Goal: Task Accomplishment & Management: Complete application form

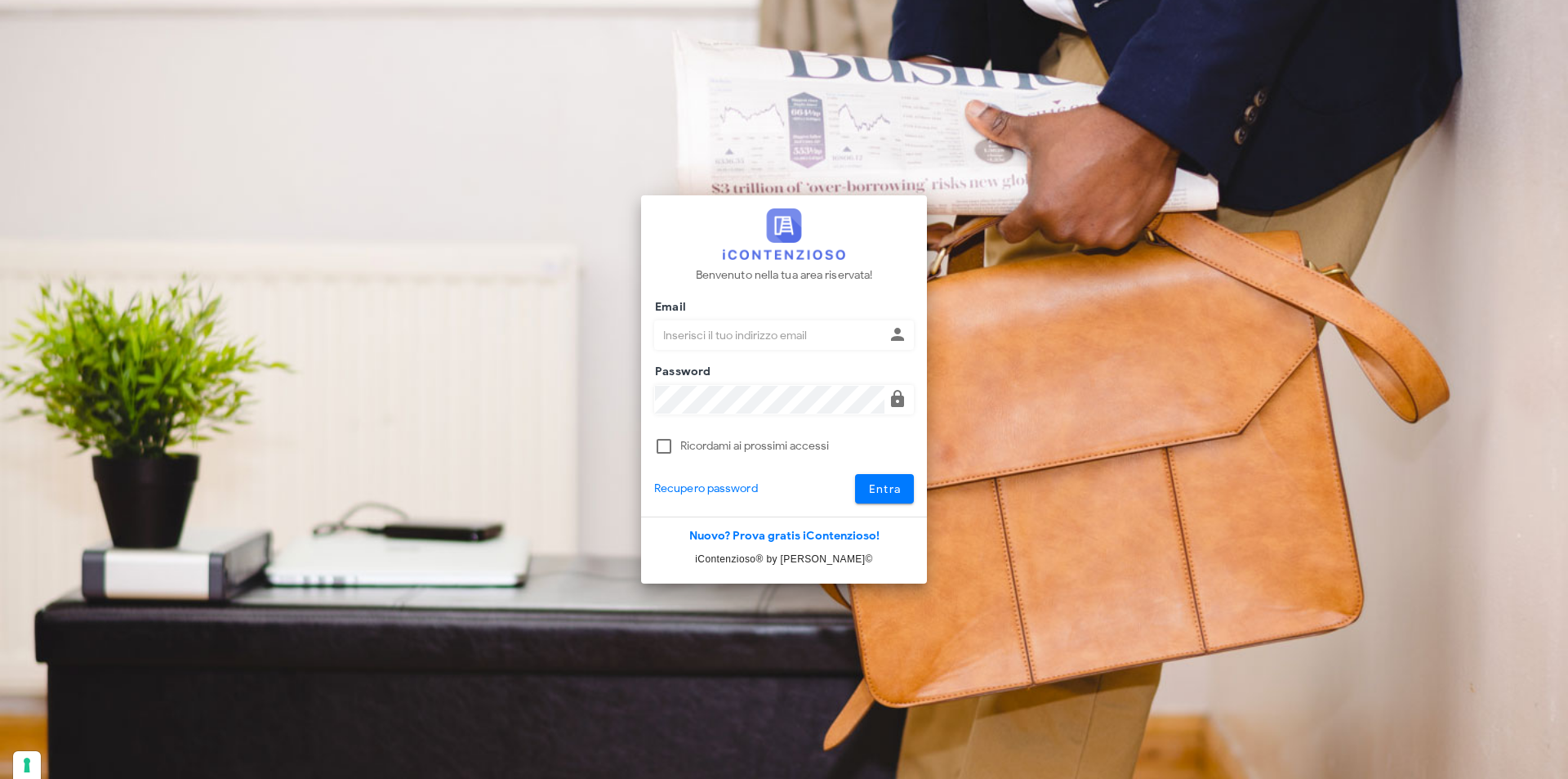
type input "[EMAIL_ADDRESS][DOMAIN_NAME]"
click at [855, 474] on button "Entra" at bounding box center [885, 488] width 60 height 29
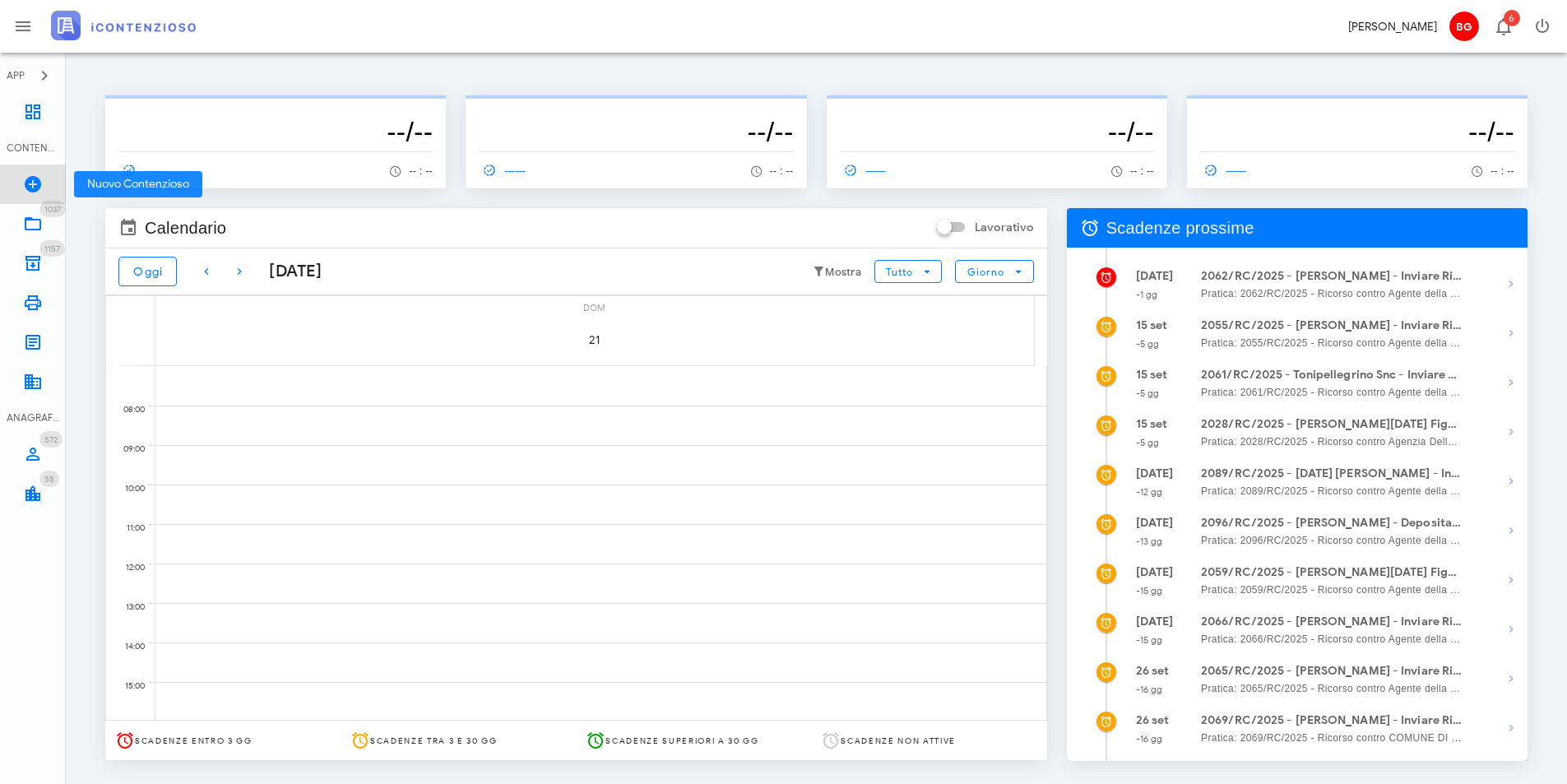
click at [26, 191] on icon at bounding box center [33, 184] width 19 height 19
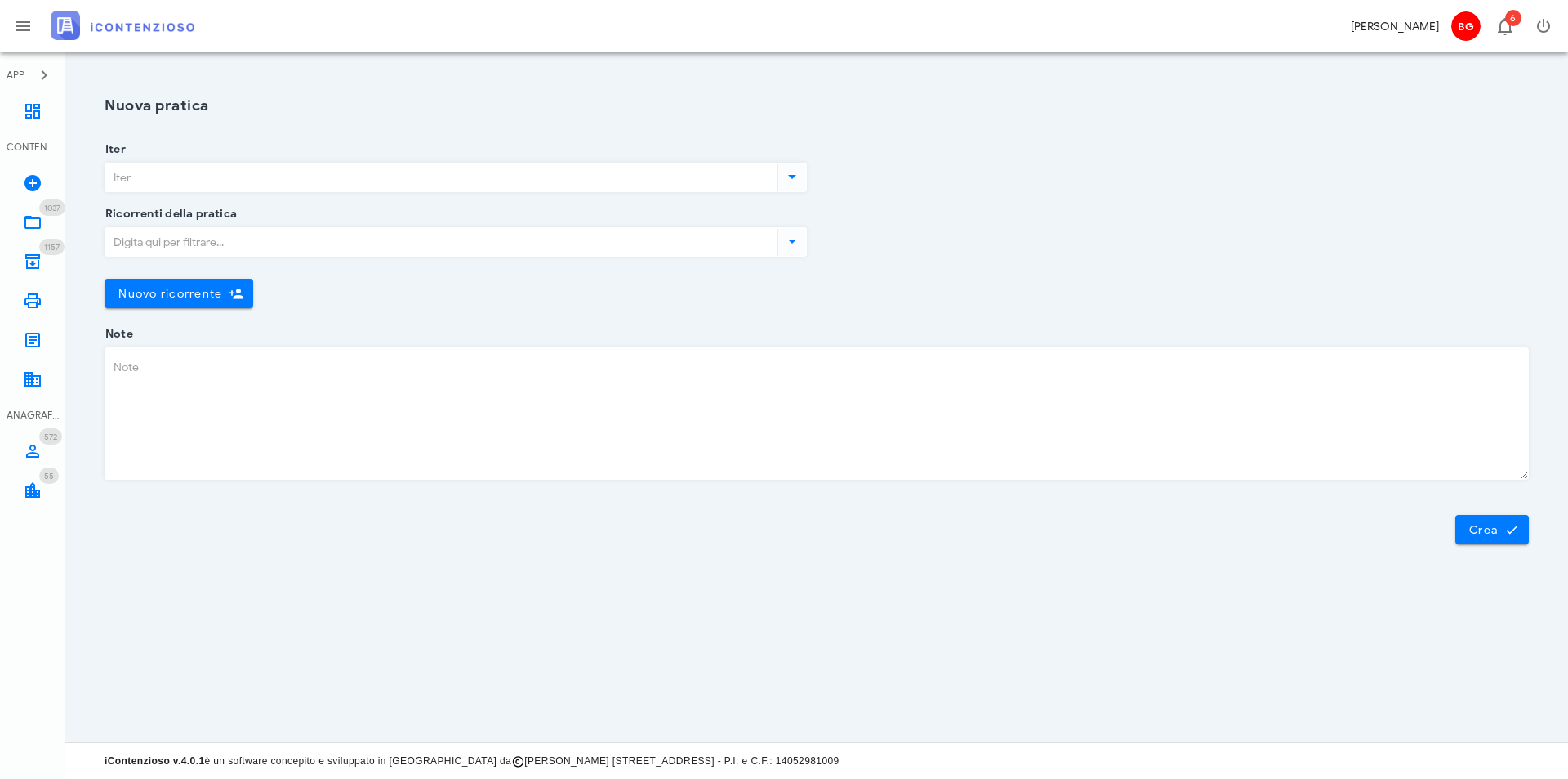
click at [430, 182] on input "Iter" at bounding box center [439, 177] width 669 height 28
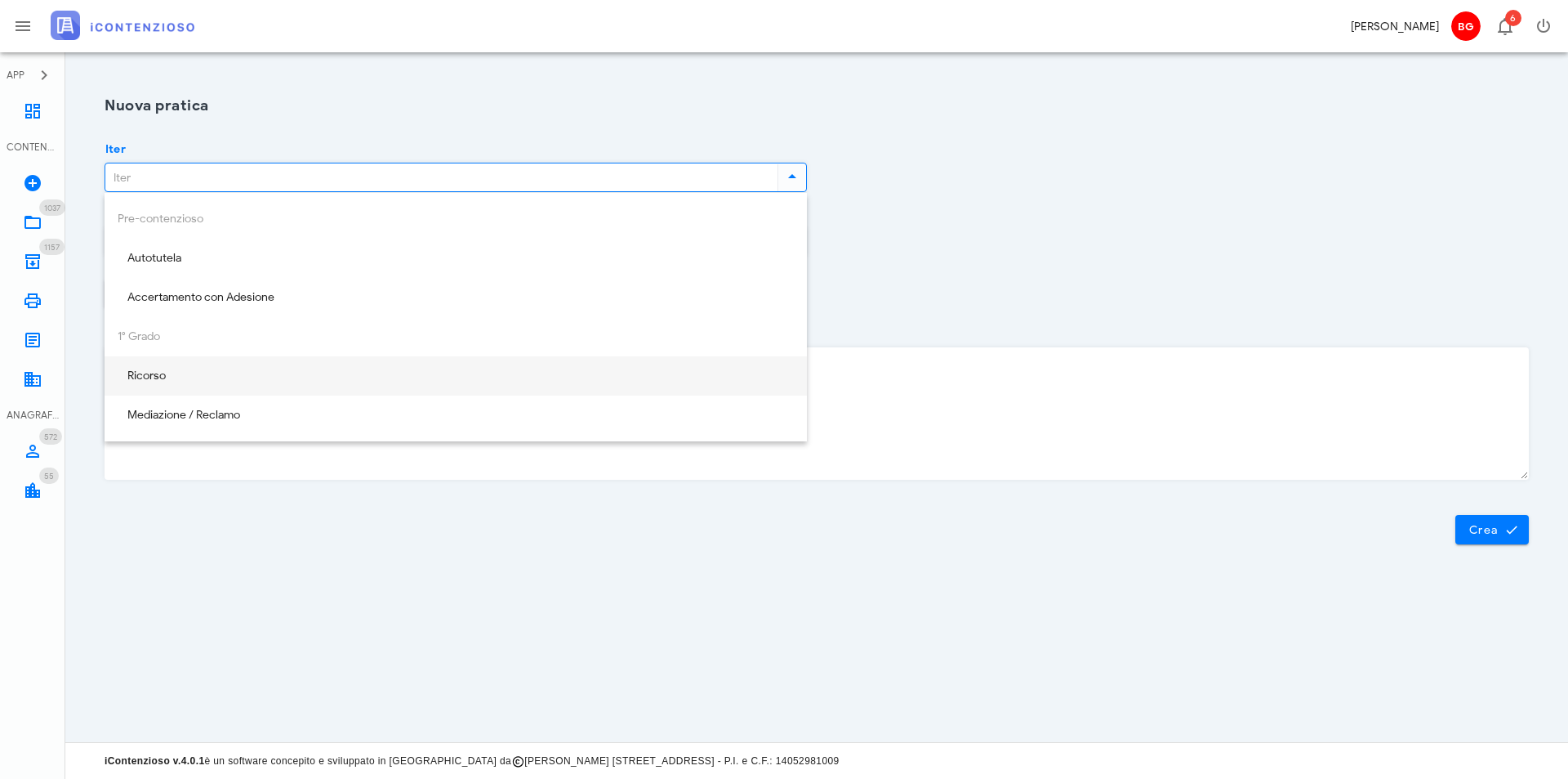
click at [241, 375] on div "Ricorso" at bounding box center [455, 376] width 676 height 14
type input "Ricorso"
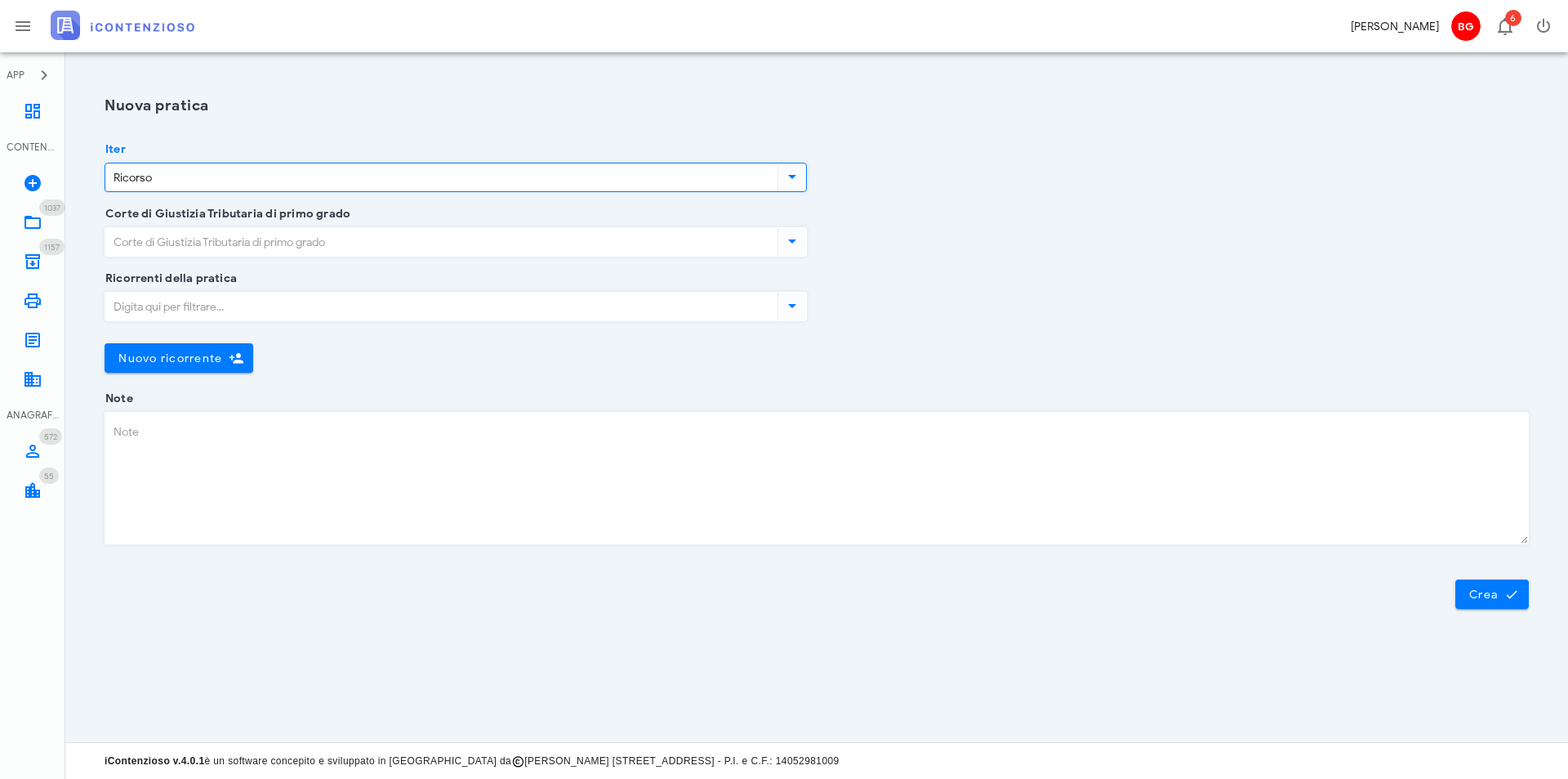
click at [337, 238] on input "Corte di Giustizia Tributaria di primo grado" at bounding box center [439, 241] width 669 height 28
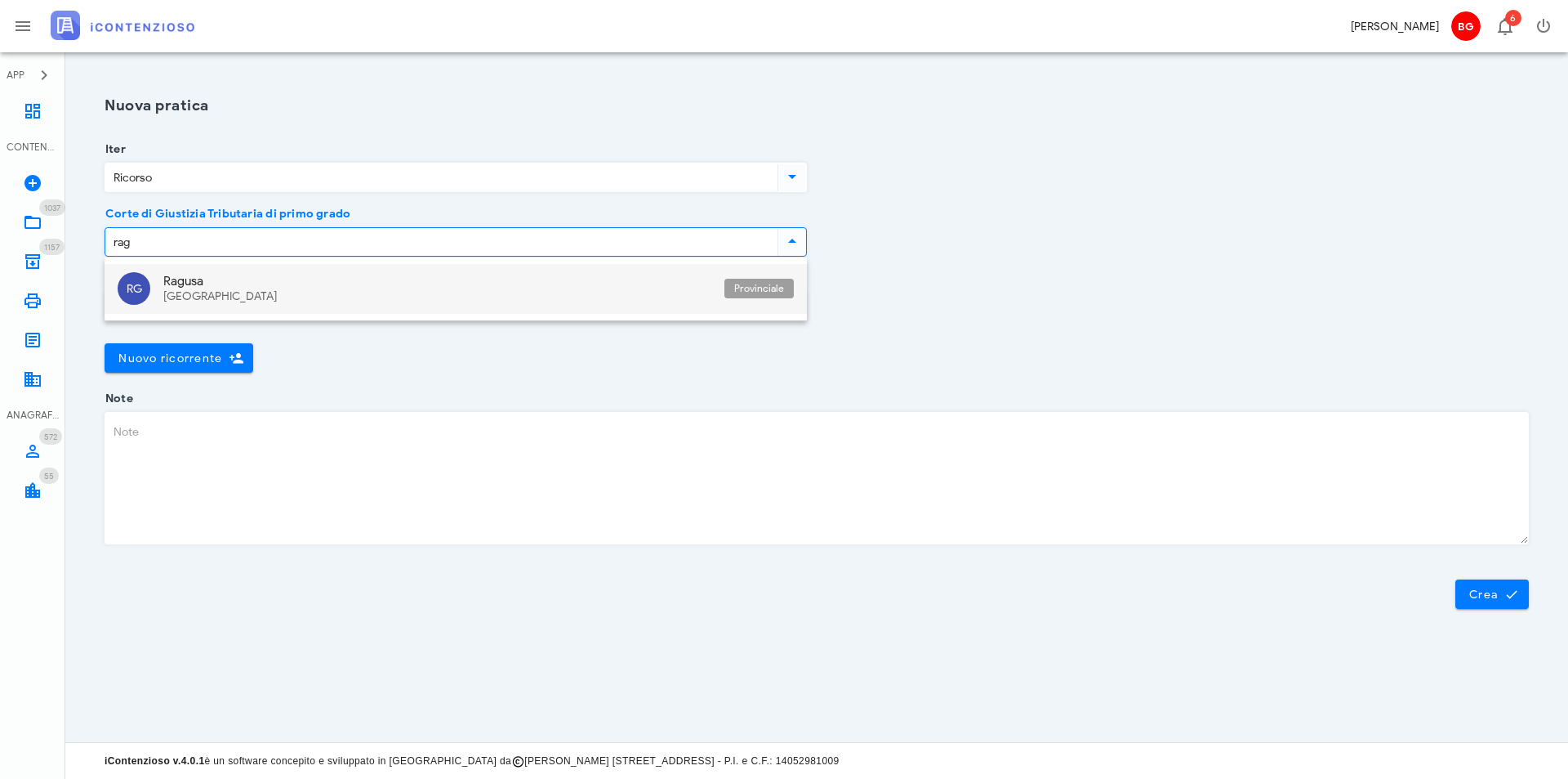
click at [330, 283] on div "Ragusa" at bounding box center [437, 281] width 548 height 14
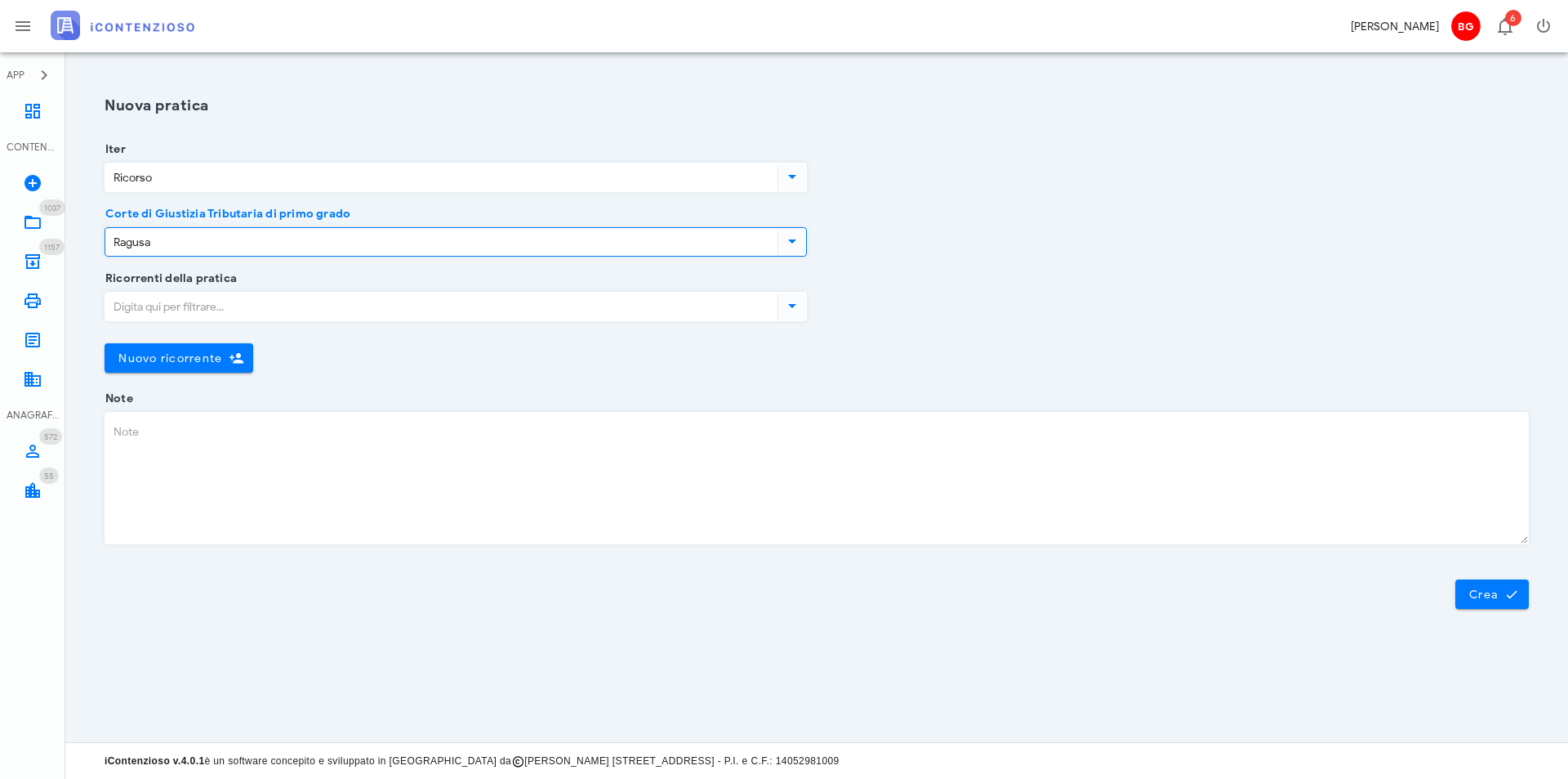
type input "Ragusa"
click at [278, 312] on input "Ricorrenti della pratica" at bounding box center [439, 306] width 669 height 28
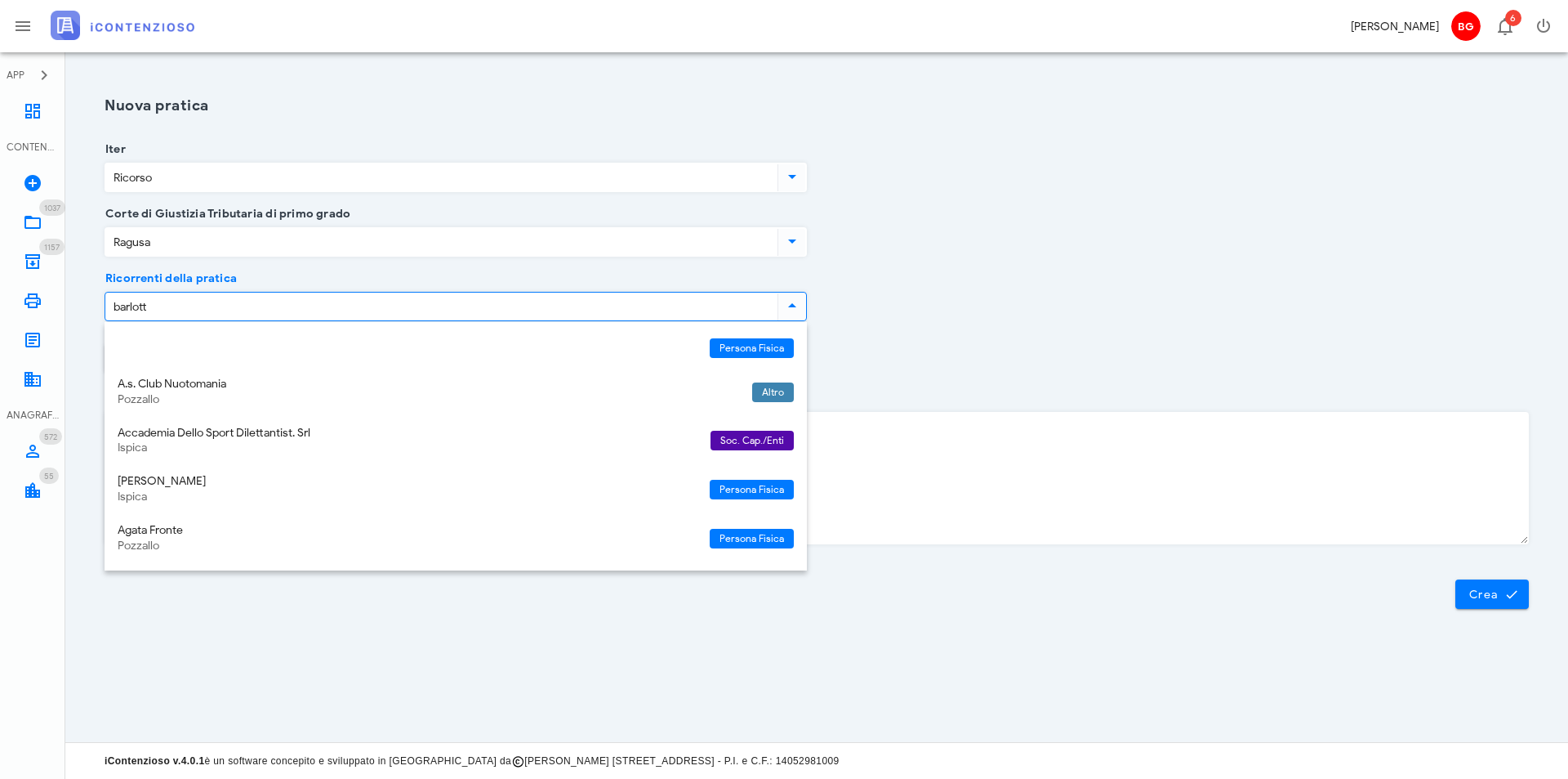
type input "barlotta"
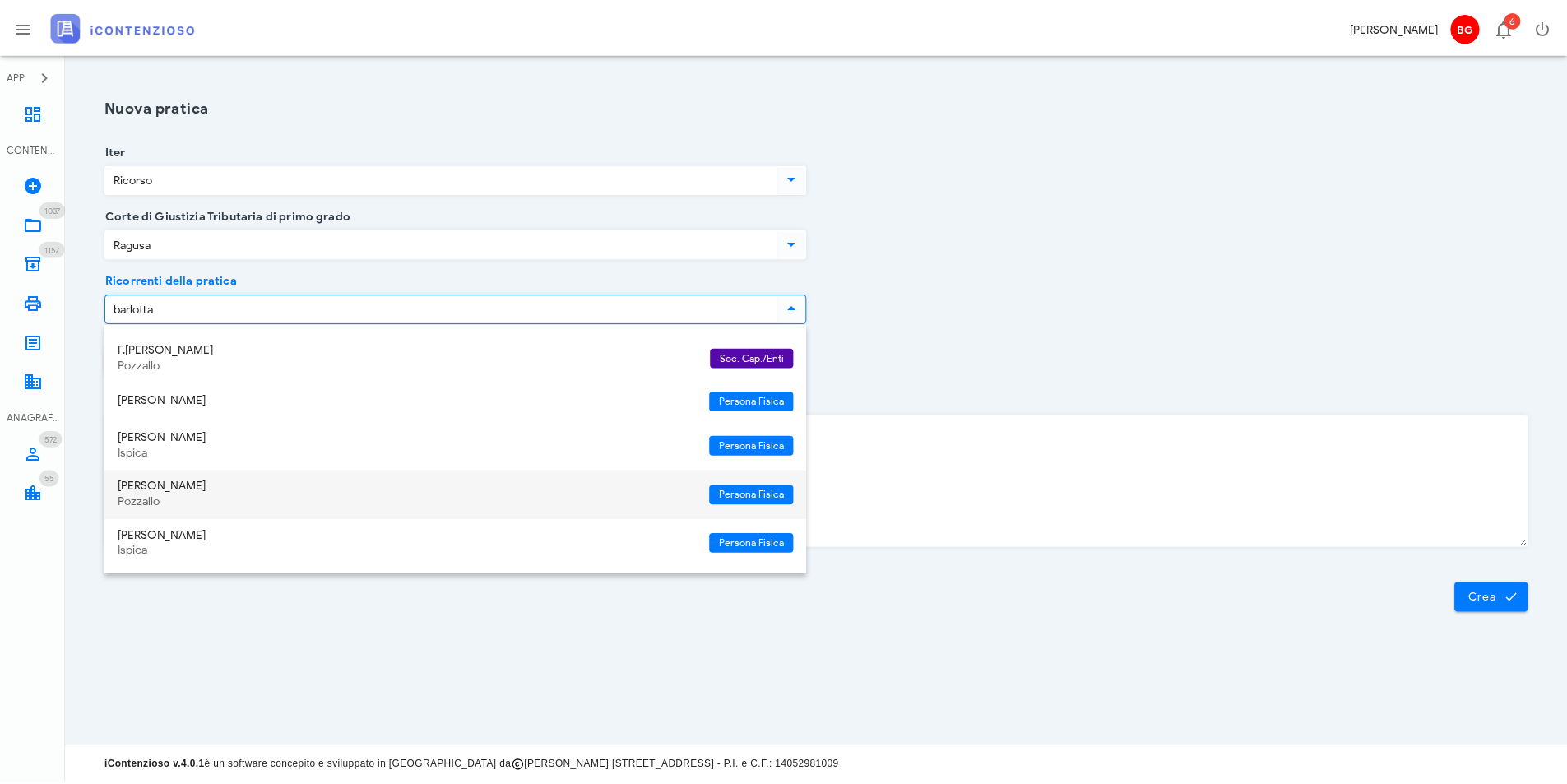
scroll to position [146, 0]
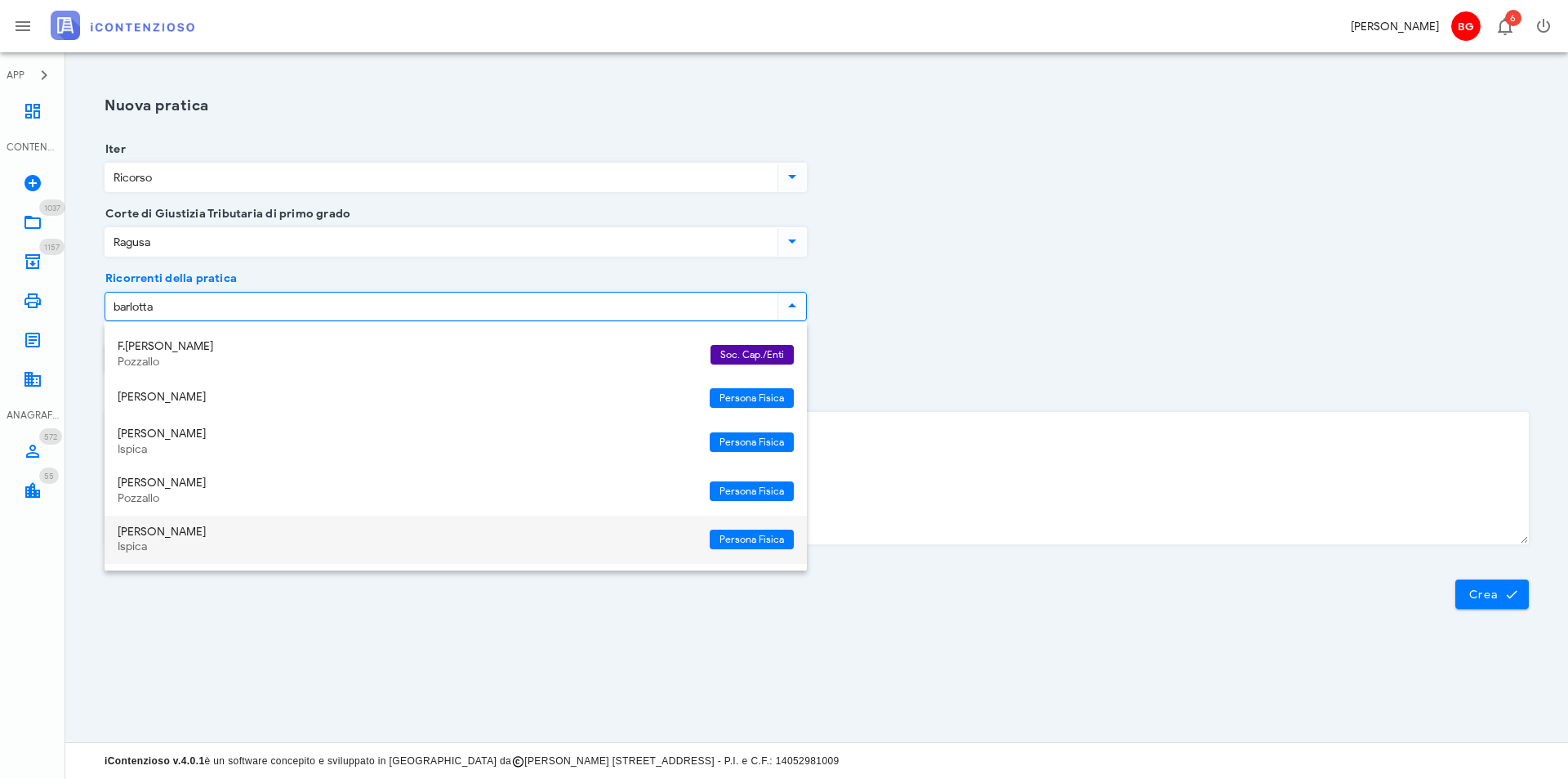
click at [316, 535] on div "Vincenzo Barlotta" at bounding box center [407, 532] width 579 height 14
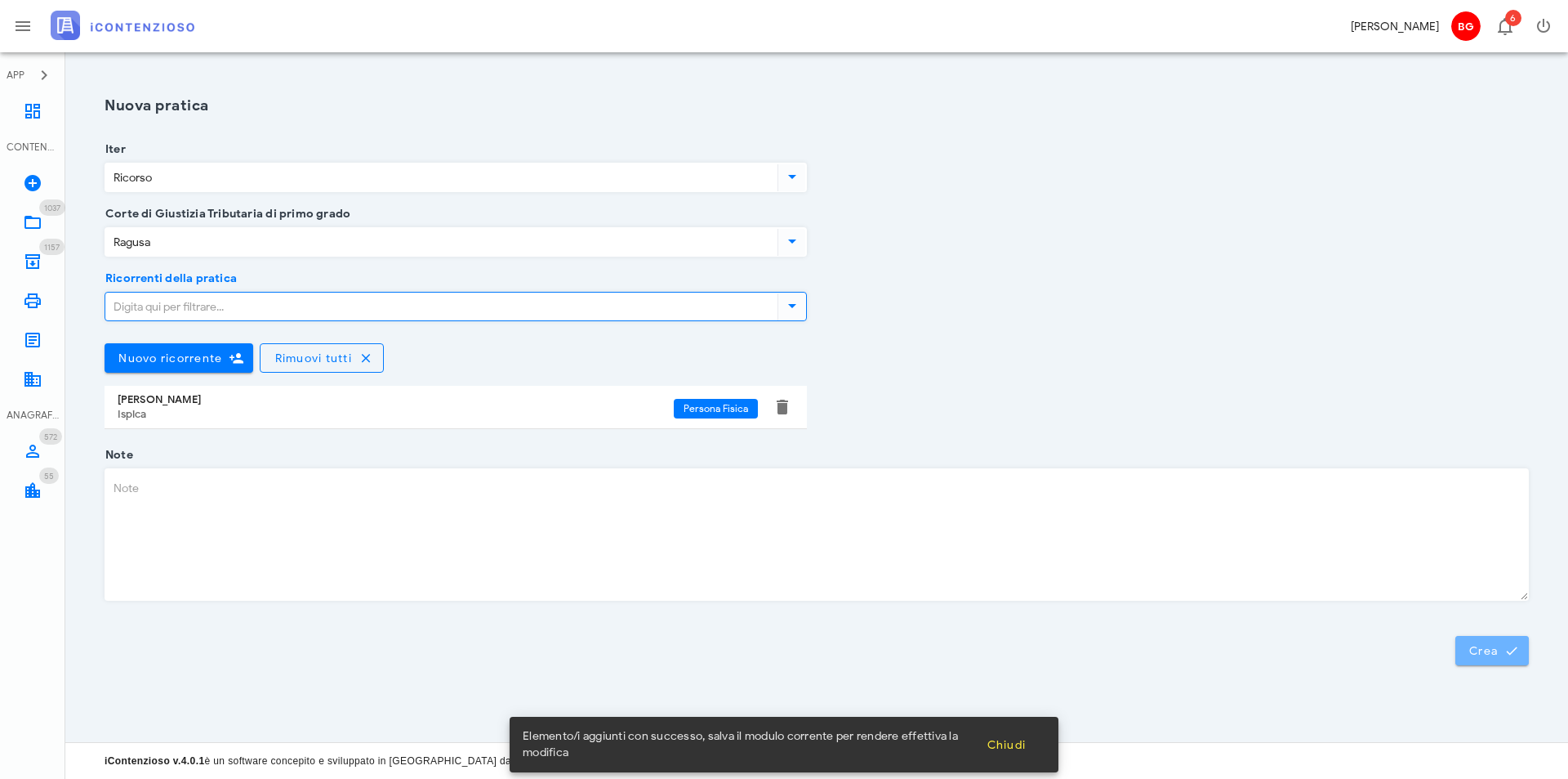
click at [1497, 654] on span "Crea" at bounding box center [1492, 650] width 47 height 14
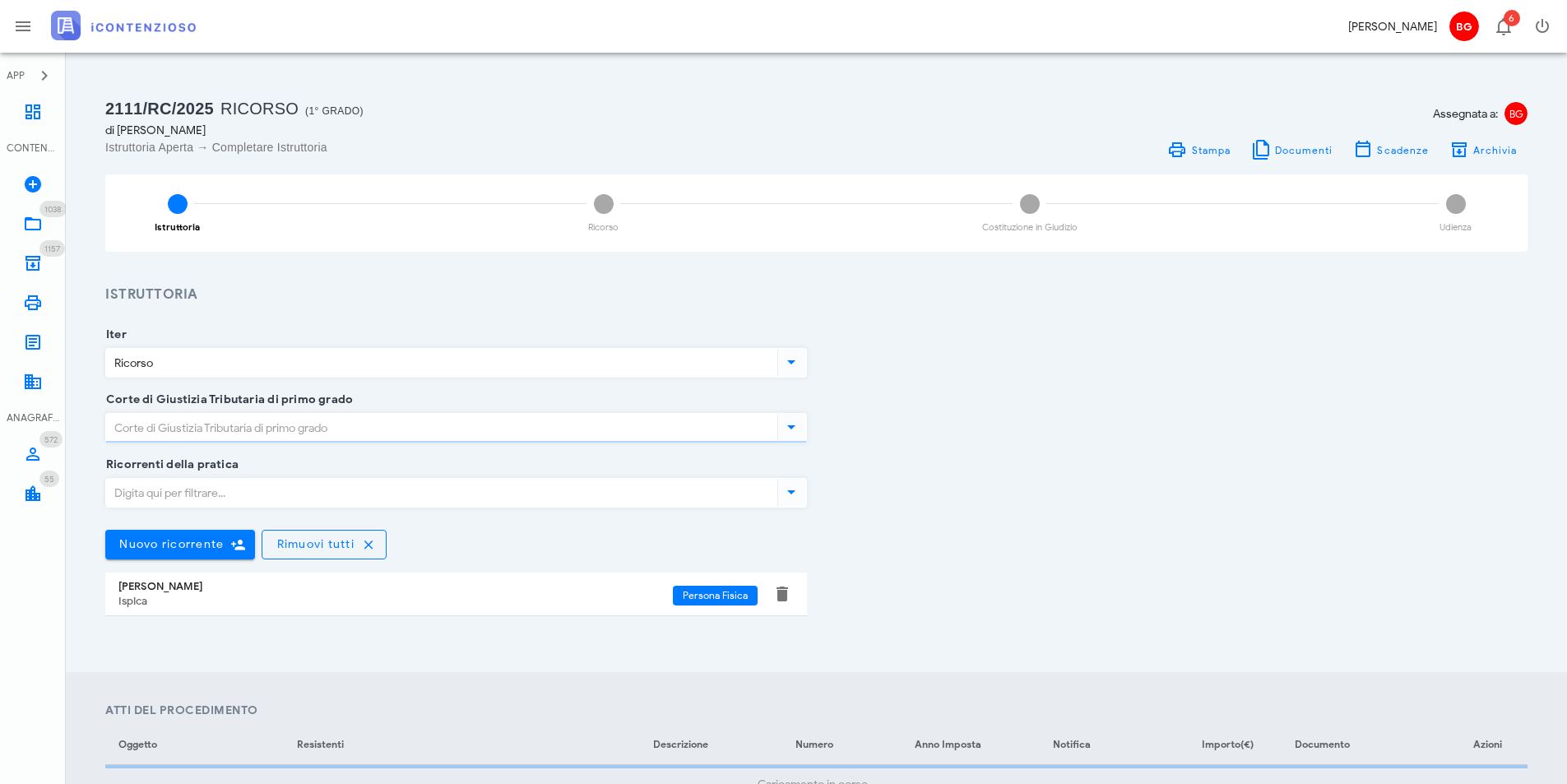
type input "Ragusa"
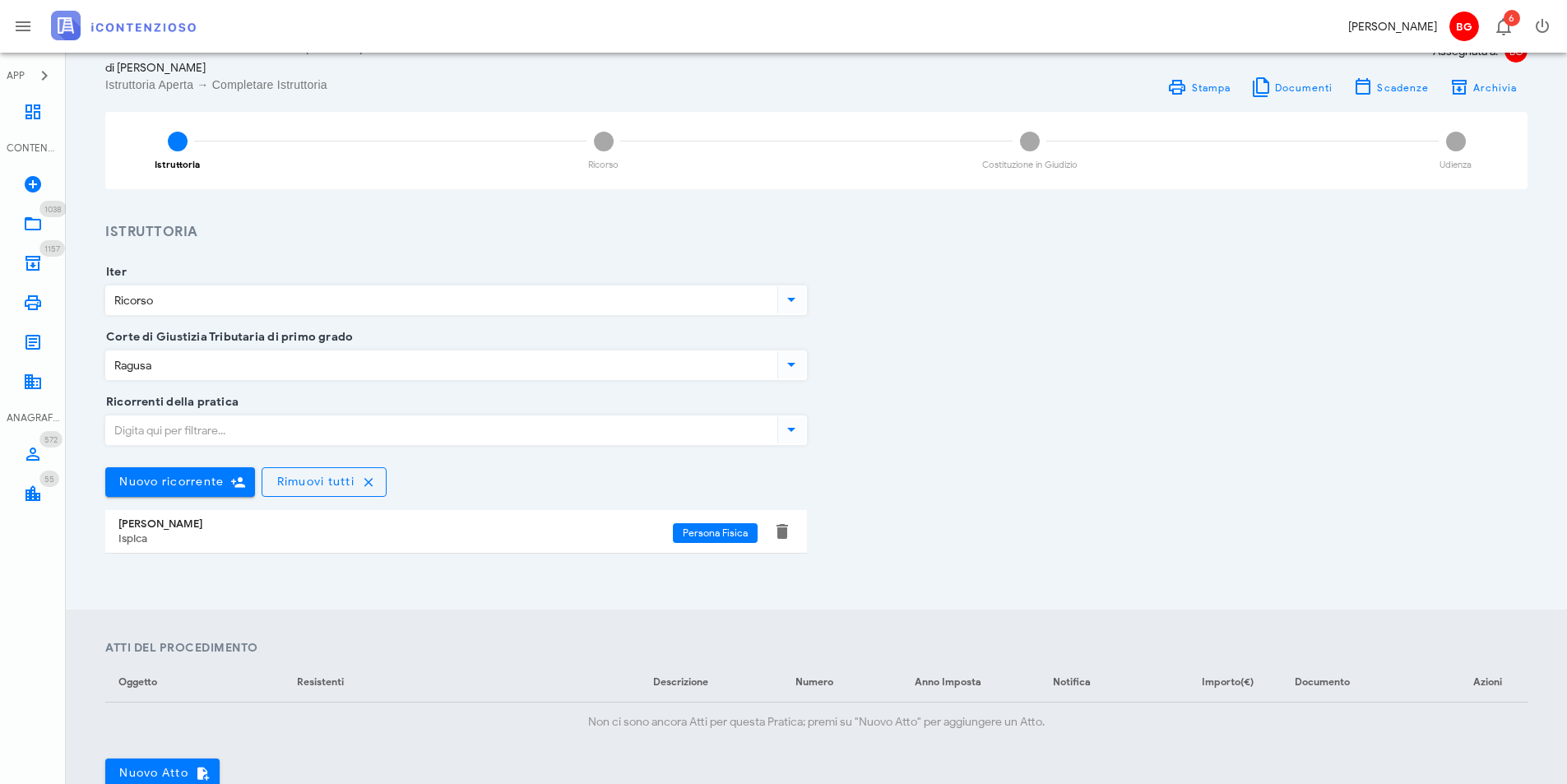
scroll to position [411, 0]
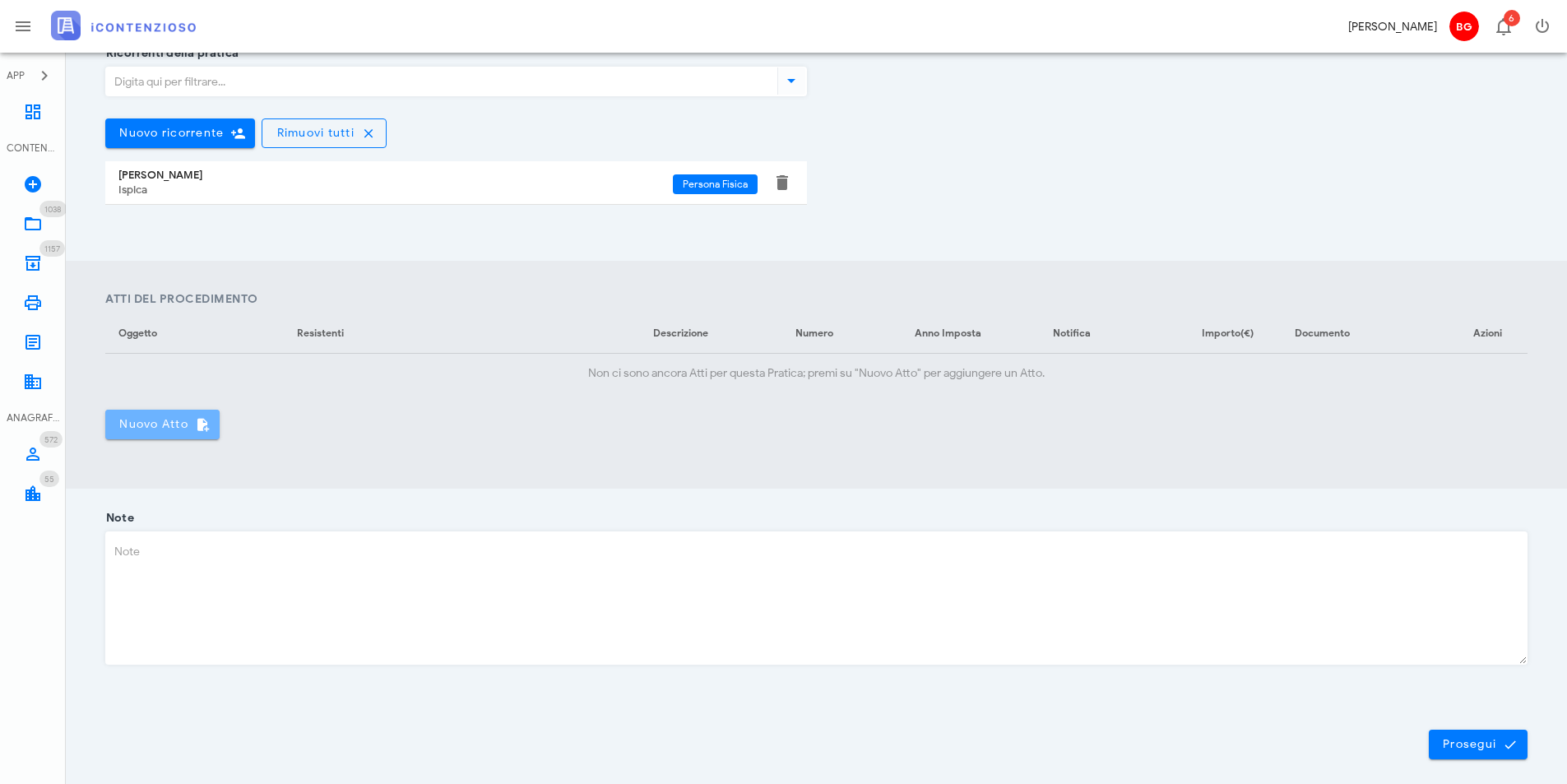
click at [158, 426] on span "Nuovo Atto" at bounding box center [162, 424] width 88 height 15
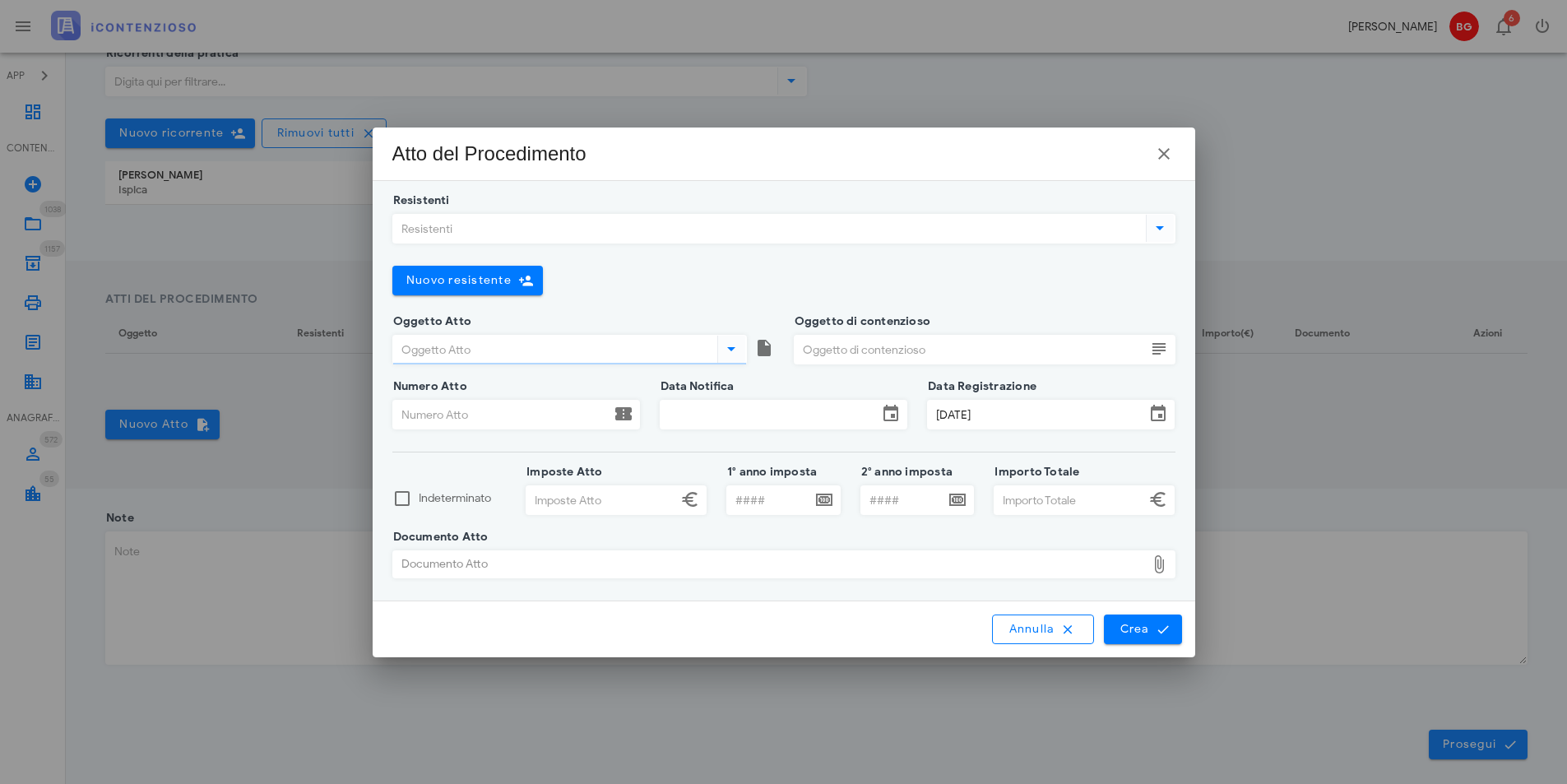
click at [560, 206] on div "Resistenti" at bounding box center [784, 233] width 784 height 65
click at [556, 226] on input "Resistenti" at bounding box center [768, 228] width 749 height 28
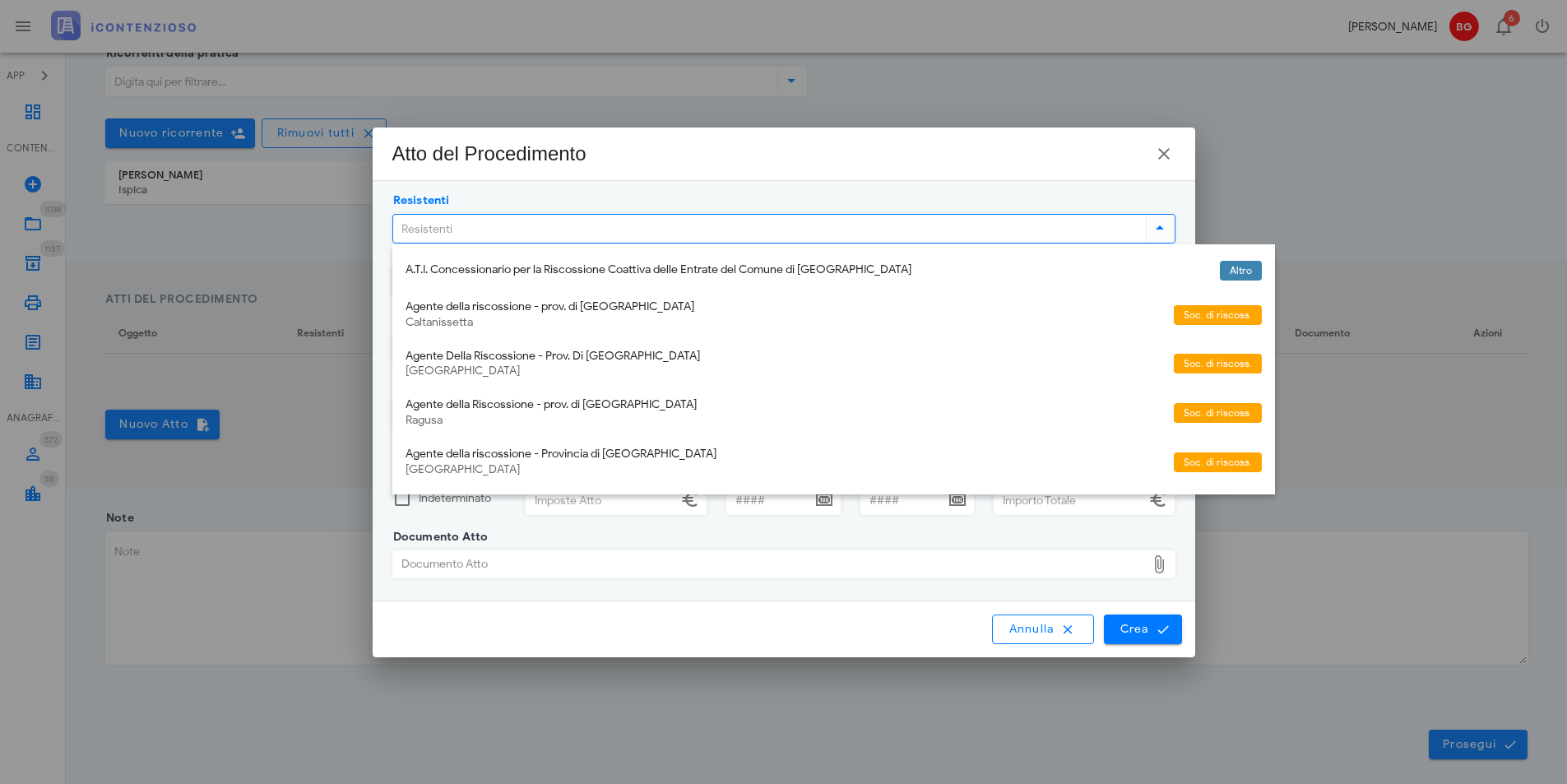
click at [557, 419] on div "Ragusa" at bounding box center [783, 421] width 755 height 14
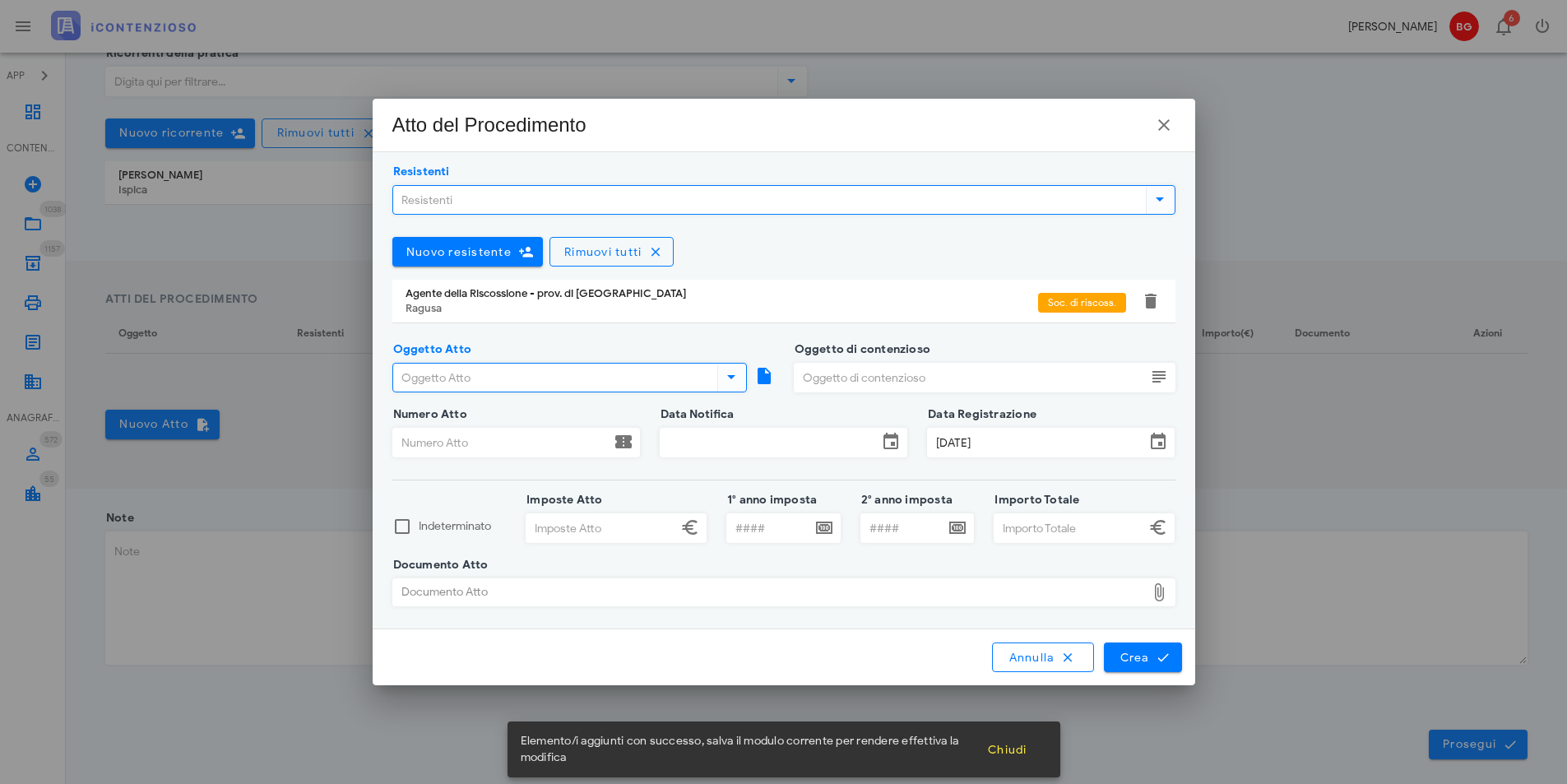
click at [479, 383] on input "Oggetto Atto" at bounding box center [554, 377] width 321 height 28
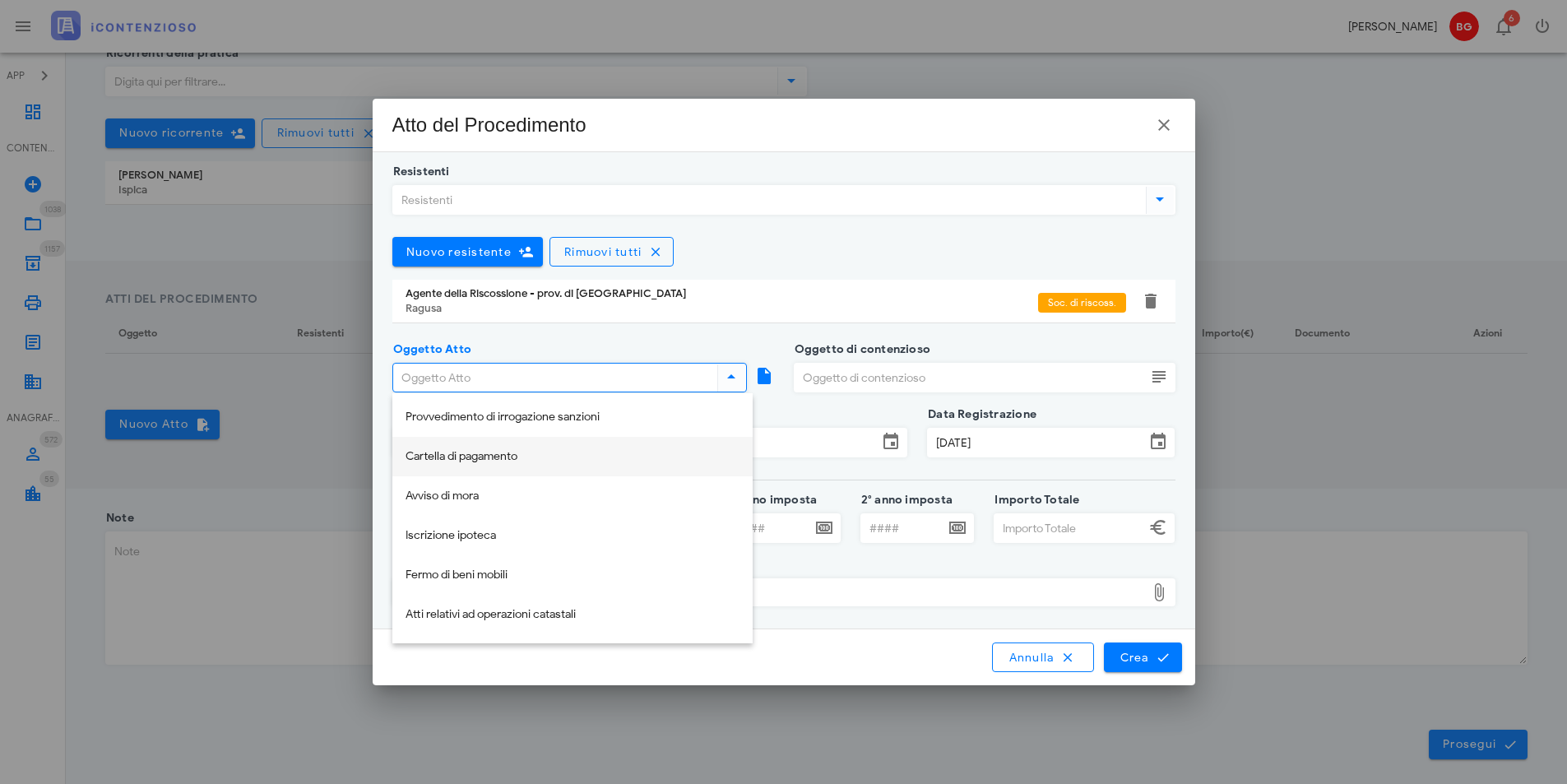
scroll to position [83, 0]
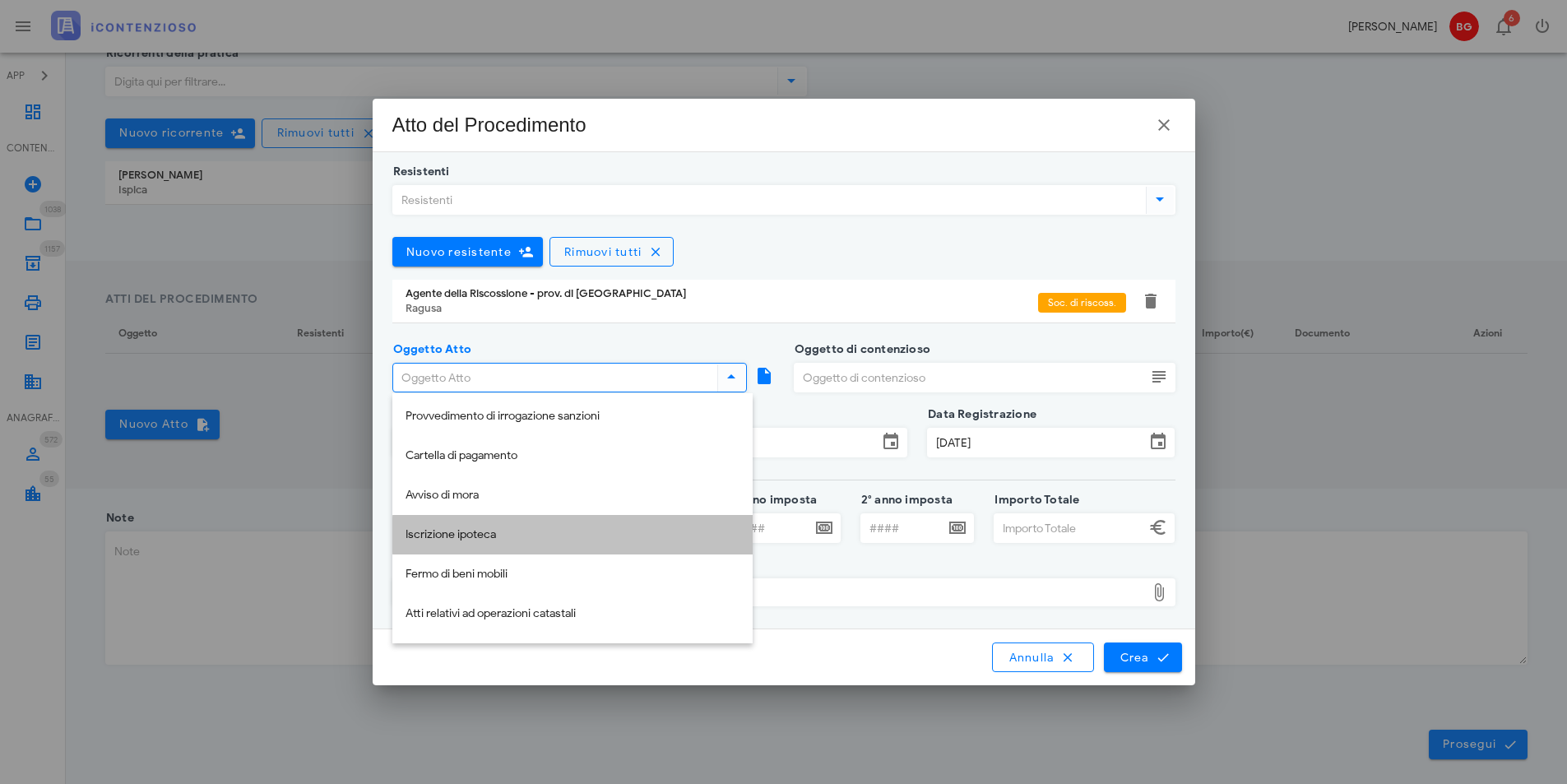
click at [500, 538] on div "Iscrizione ipoteca" at bounding box center [573, 534] width 334 height 14
type input "Iscrizione ipoteca"
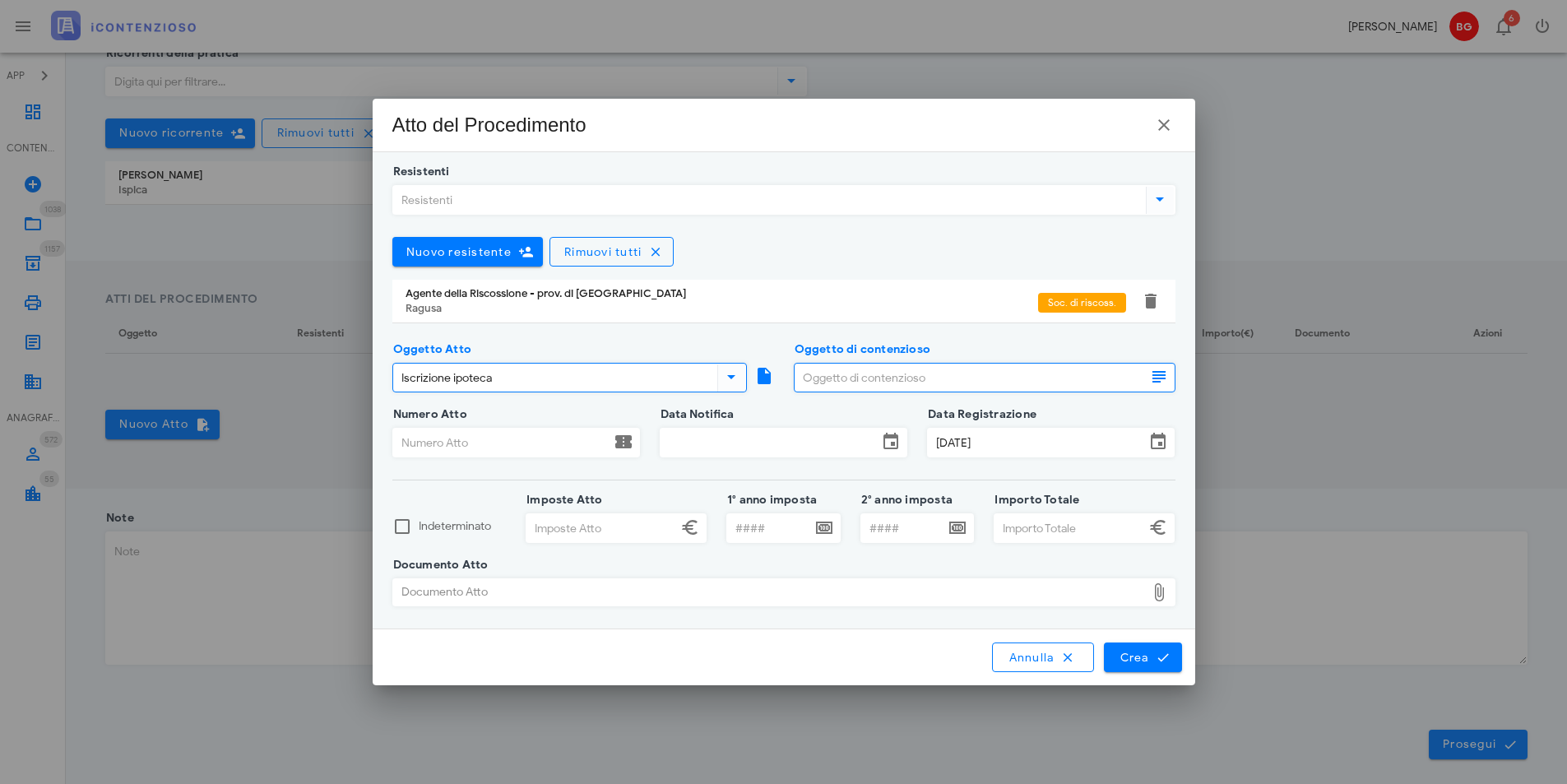
click at [870, 381] on input "Oggetto di contenzioso" at bounding box center [970, 377] width 351 height 28
type input "com.prev.di iscrizione ipotecaria"
click at [554, 450] on input "Numero Atto" at bounding box center [502, 442] width 217 height 28
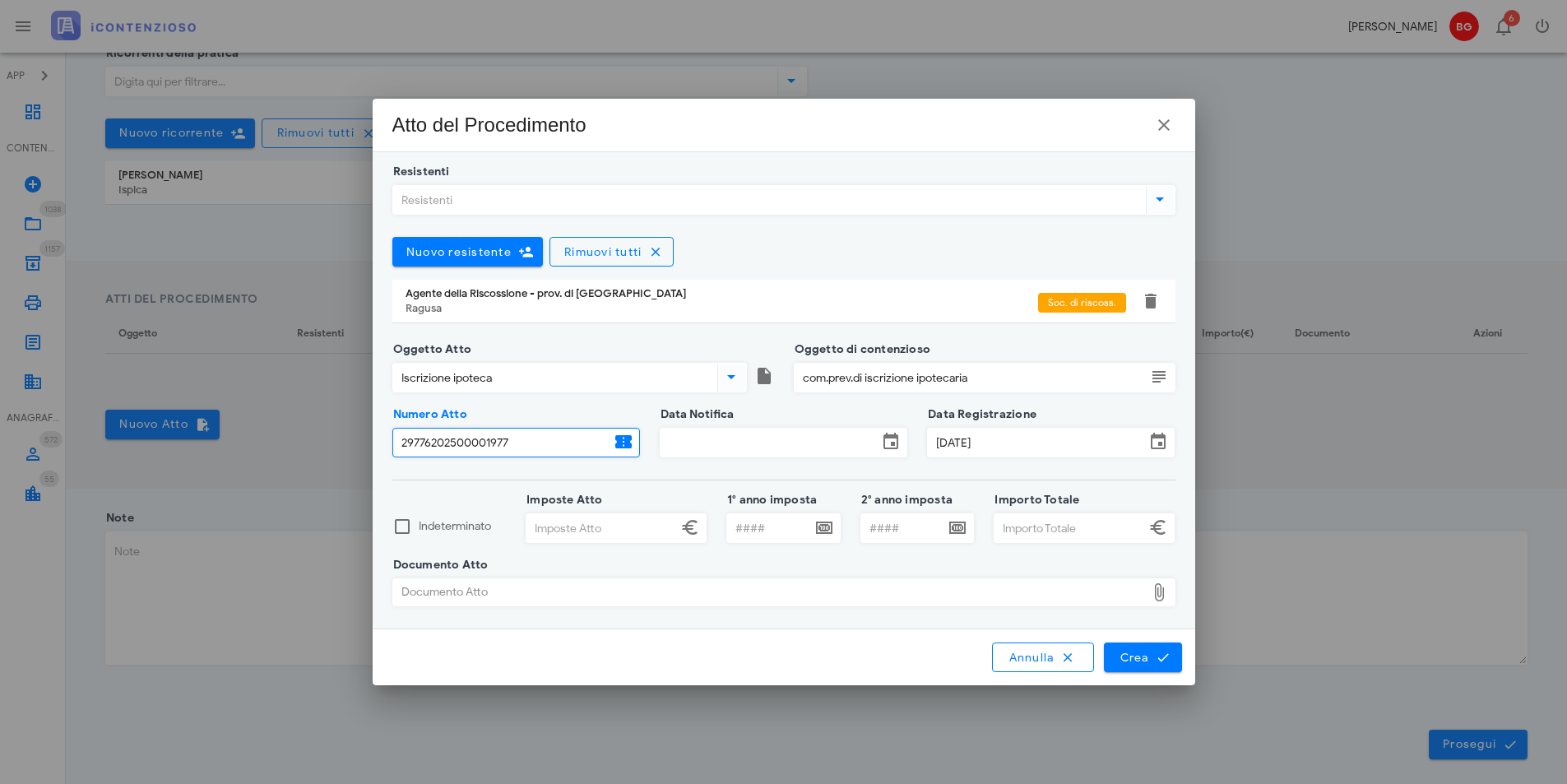
type input "29776202500001977"
click at [835, 450] on input "Data Notifica" at bounding box center [769, 442] width 217 height 28
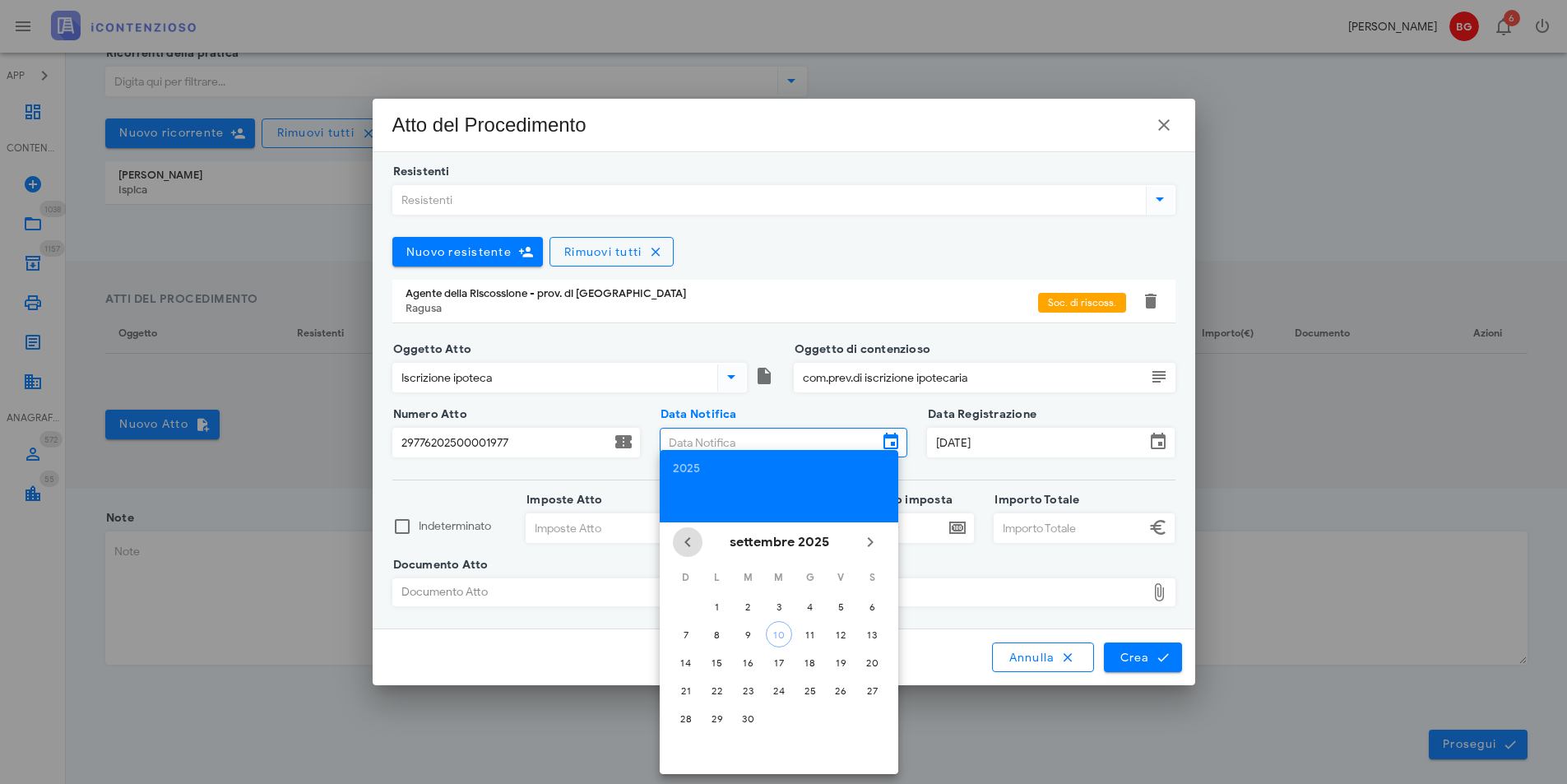
click at [681, 547] on icon "Il mese scorso" at bounding box center [687, 542] width 19 height 19
click at [723, 720] on div "25" at bounding box center [717, 718] width 26 height 13
type input "25/08/2025"
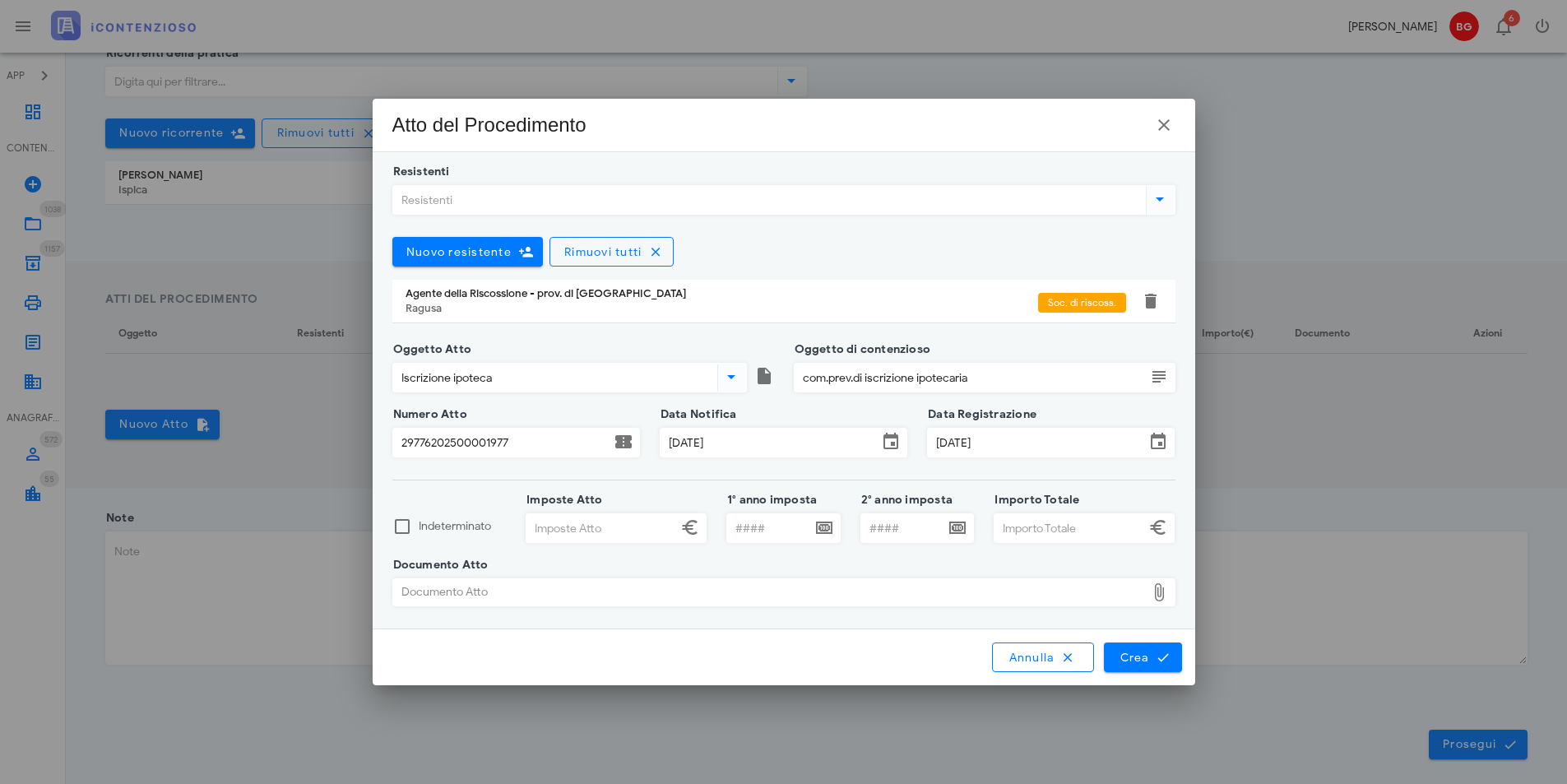
click at [567, 517] on input "Imposte Atto" at bounding box center [602, 528] width 151 height 28
type input "34.548,19"
click at [1094, 525] on input "Importo Totale" at bounding box center [1069, 528] width 151 height 28
click at [1008, 597] on div "Documento Atto" at bounding box center [770, 592] width 752 height 26
type input "34.548,20"
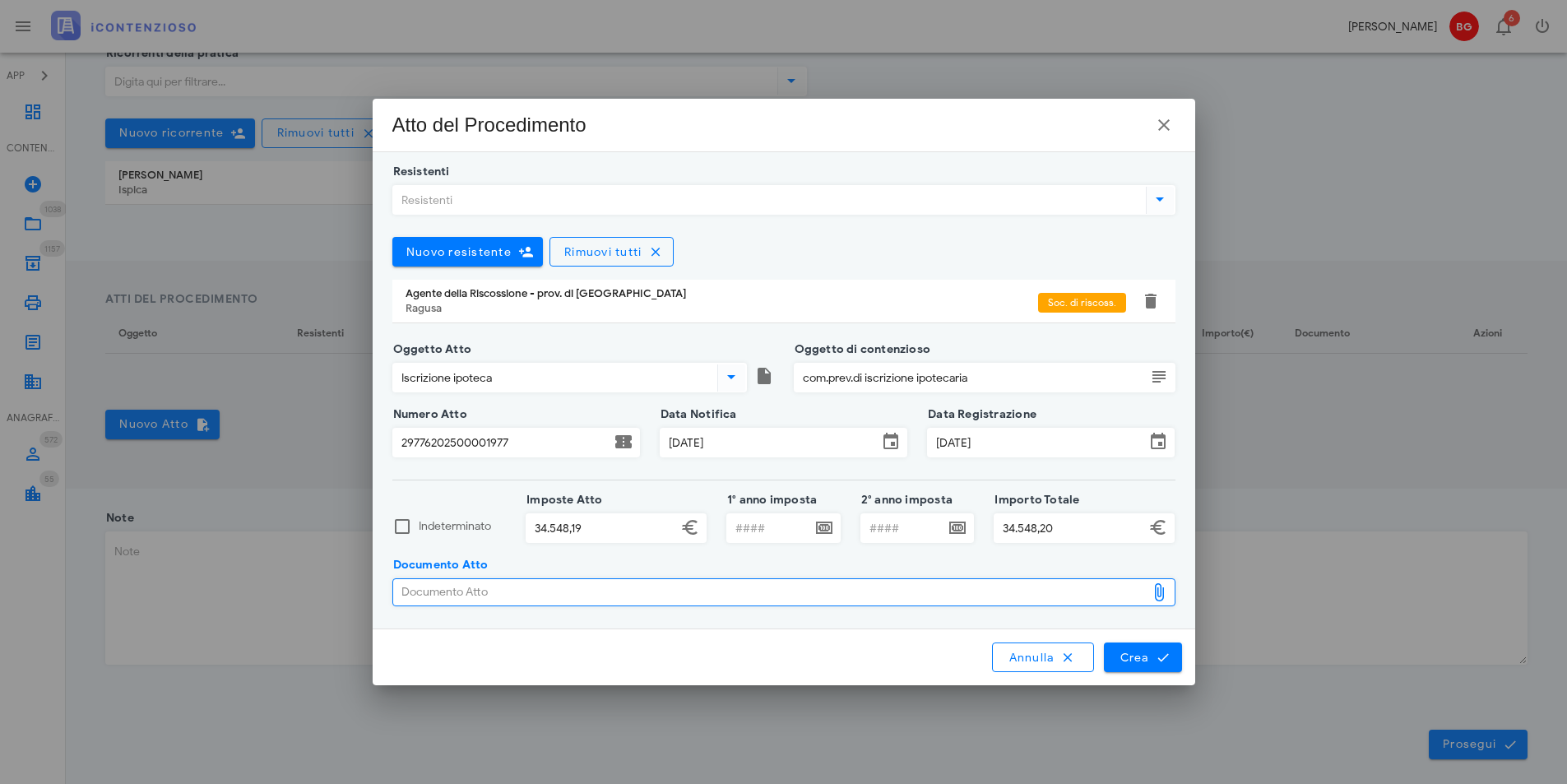
type input "C:\fakepath\7410.pdf"
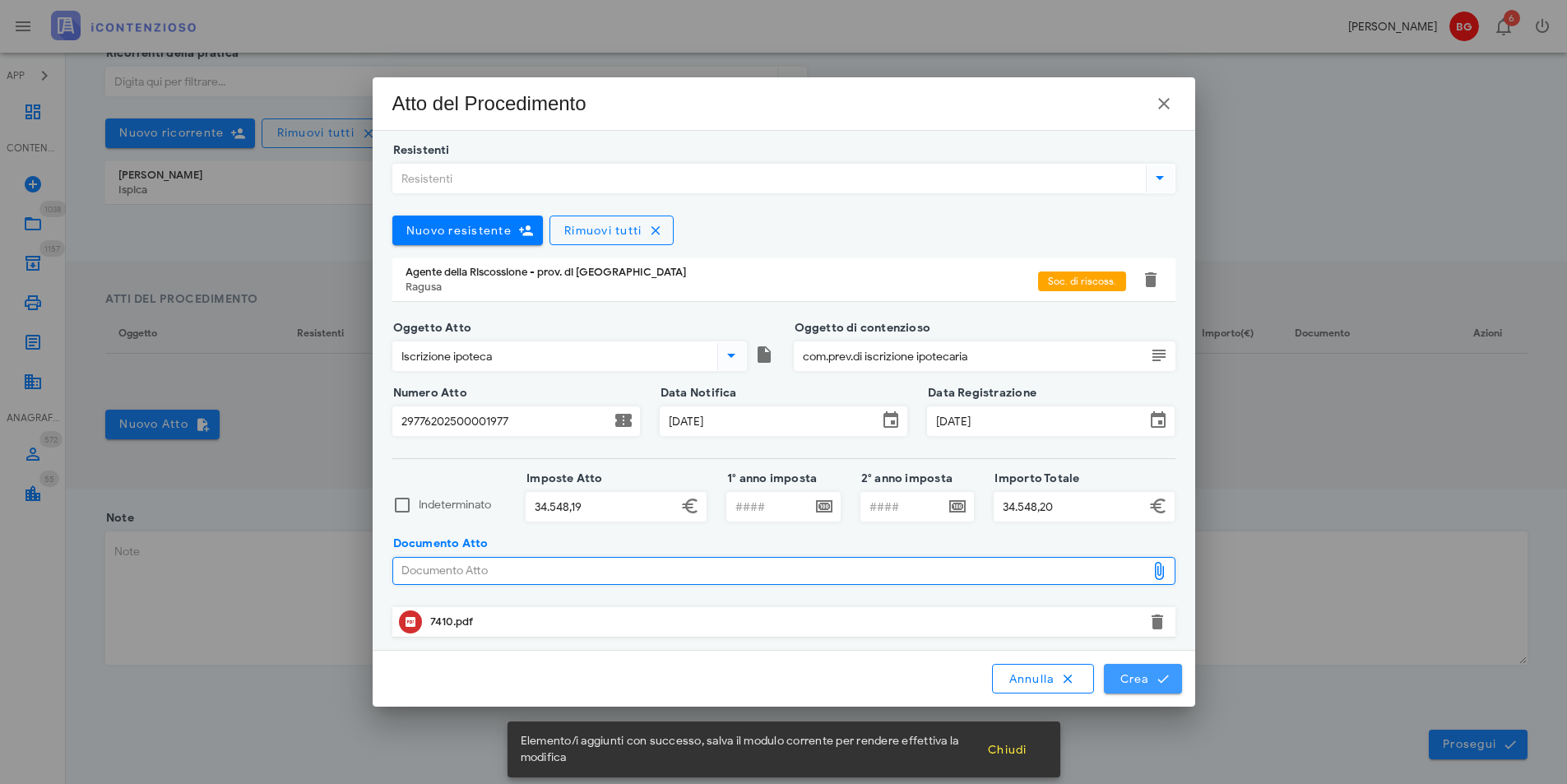
click at [1159, 677] on icon "submit" at bounding box center [1163, 678] width 15 height 15
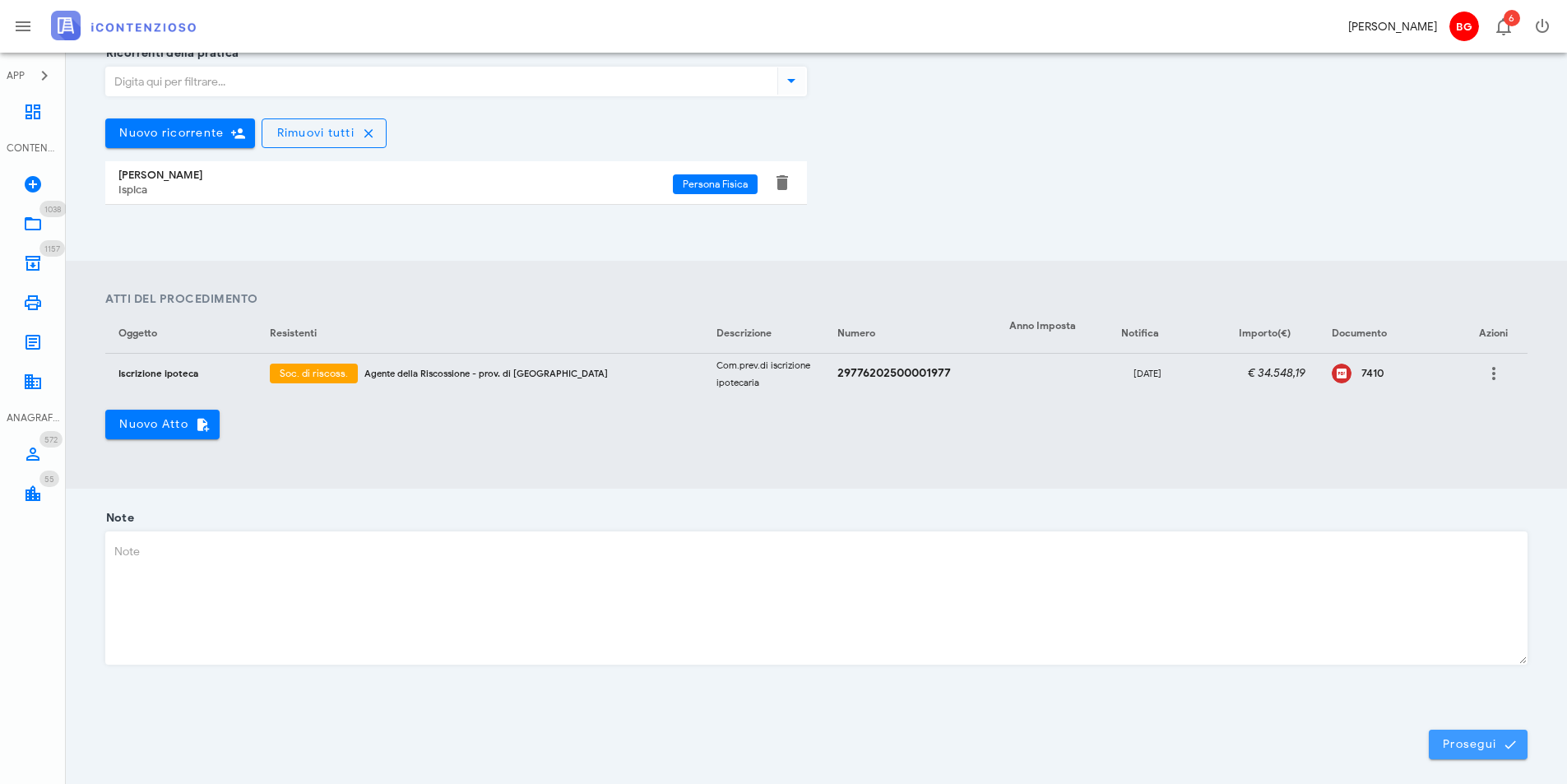
drag, startPoint x: 1458, startPoint y: 746, endPoint x: 1449, endPoint y: 754, distance: 12.0
click at [1458, 747] on span "Prosegui" at bounding box center [1479, 743] width 72 height 15
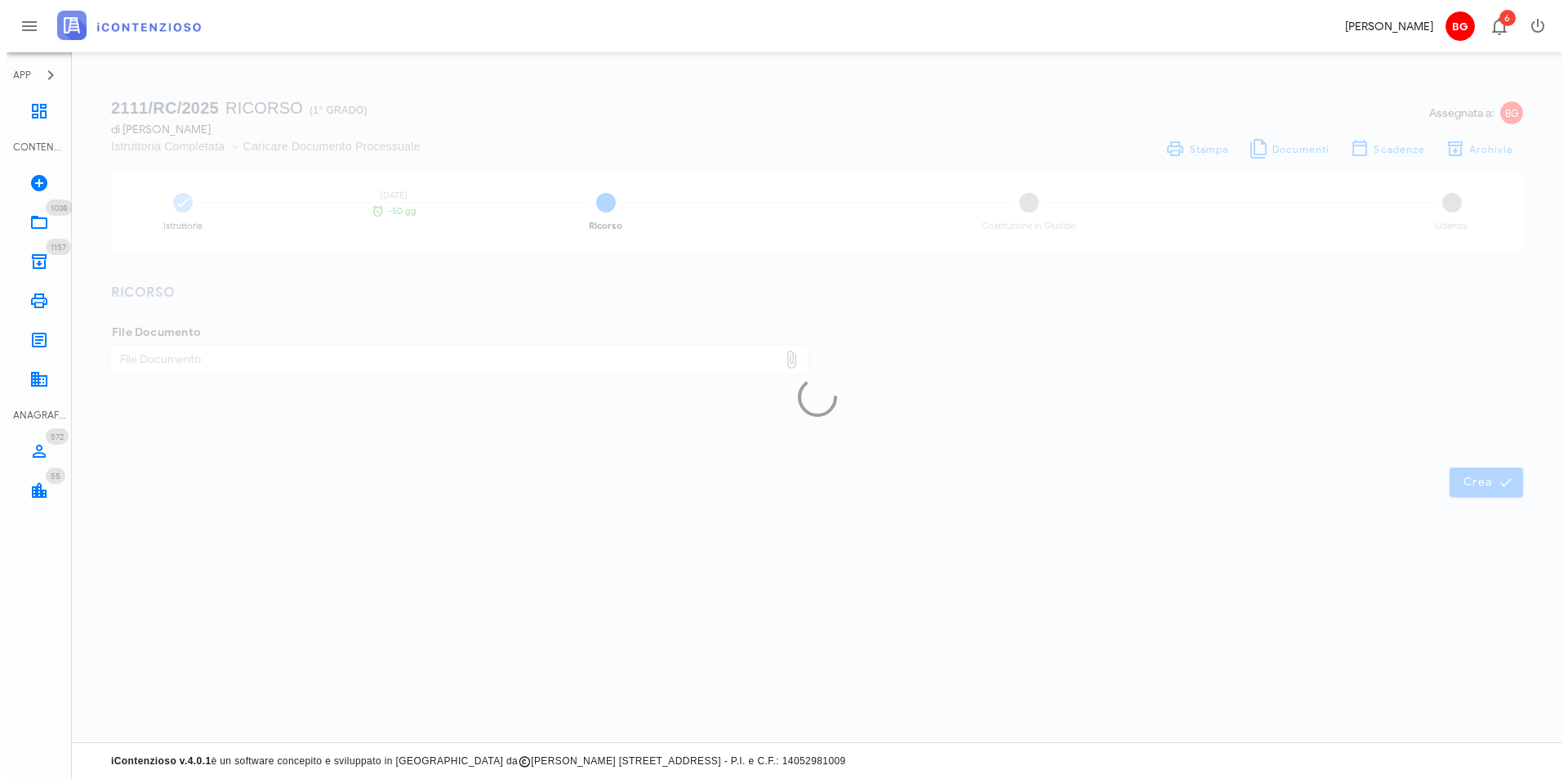
scroll to position [0, 0]
